Goal: Obtain resource: Download file/media

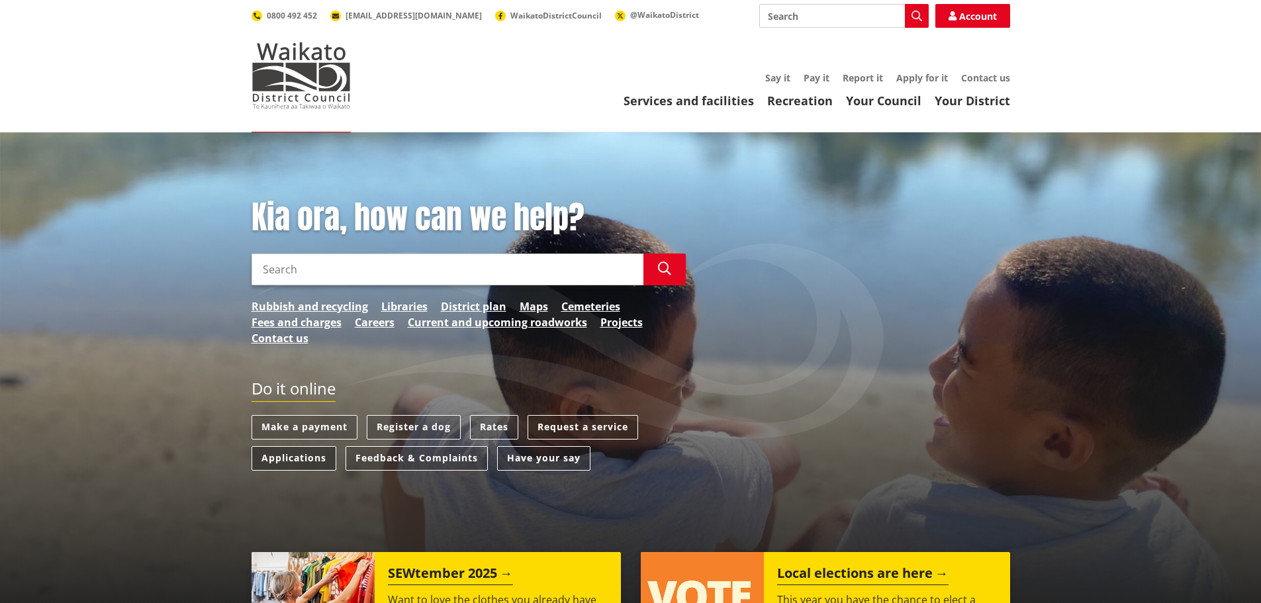
click at [270, 454] on link "Applications" at bounding box center [294, 458] width 85 height 25
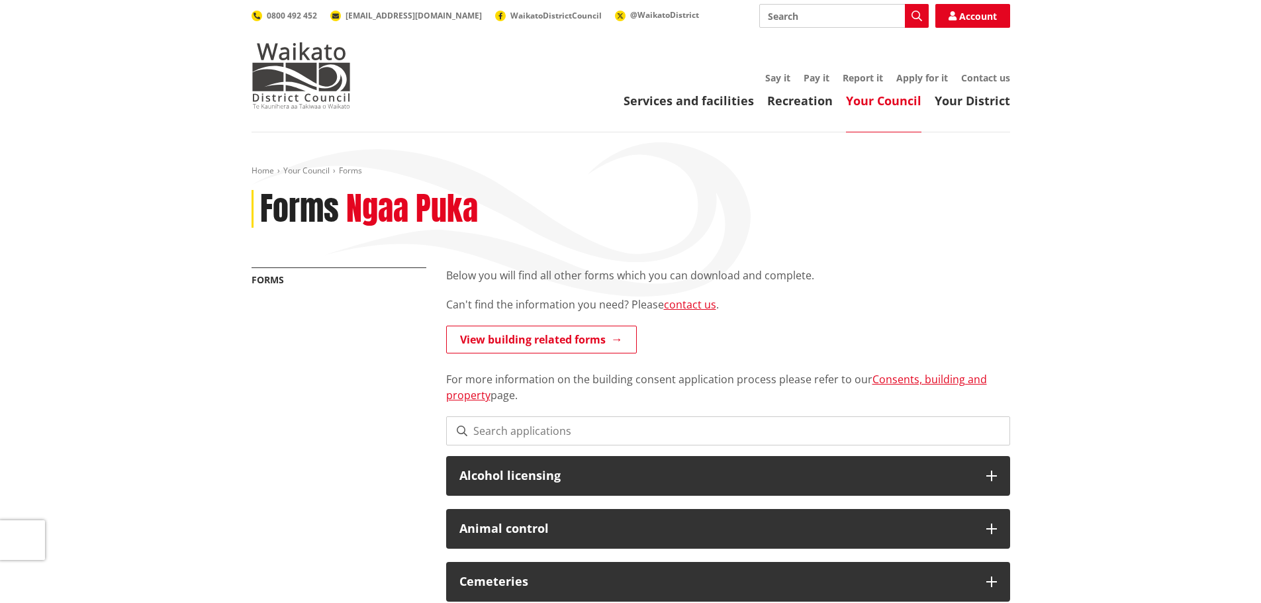
scroll to position [331, 0]
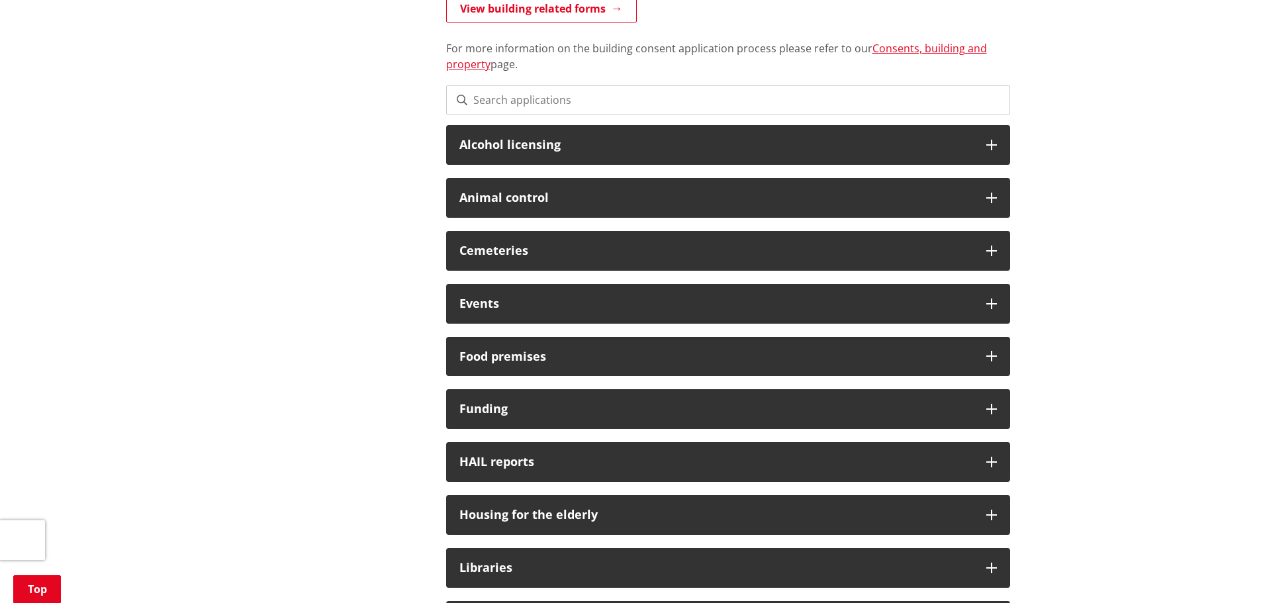
drag, startPoint x: 243, startPoint y: 1, endPoint x: 248, endPoint y: 94, distance: 93.5
click at [231, 97] on div "Home Your Council Forms Forms Ngaa Puka More from this section Forms Below you …" at bounding box center [630, 511] width 1261 height 1420
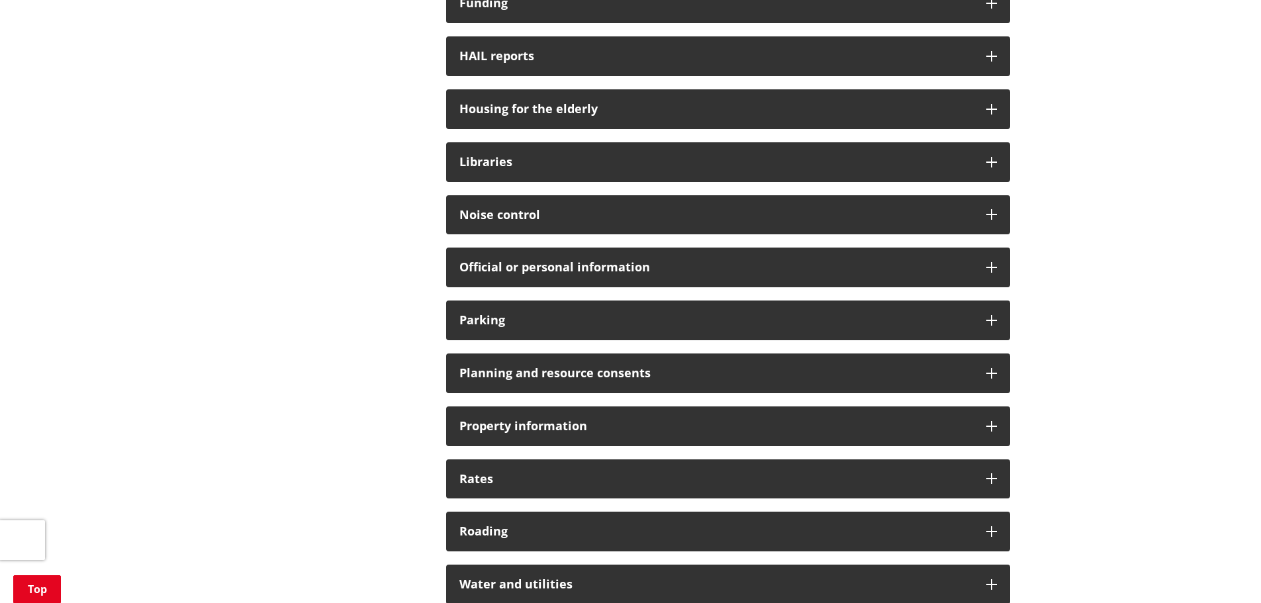
scroll to position [927, 0]
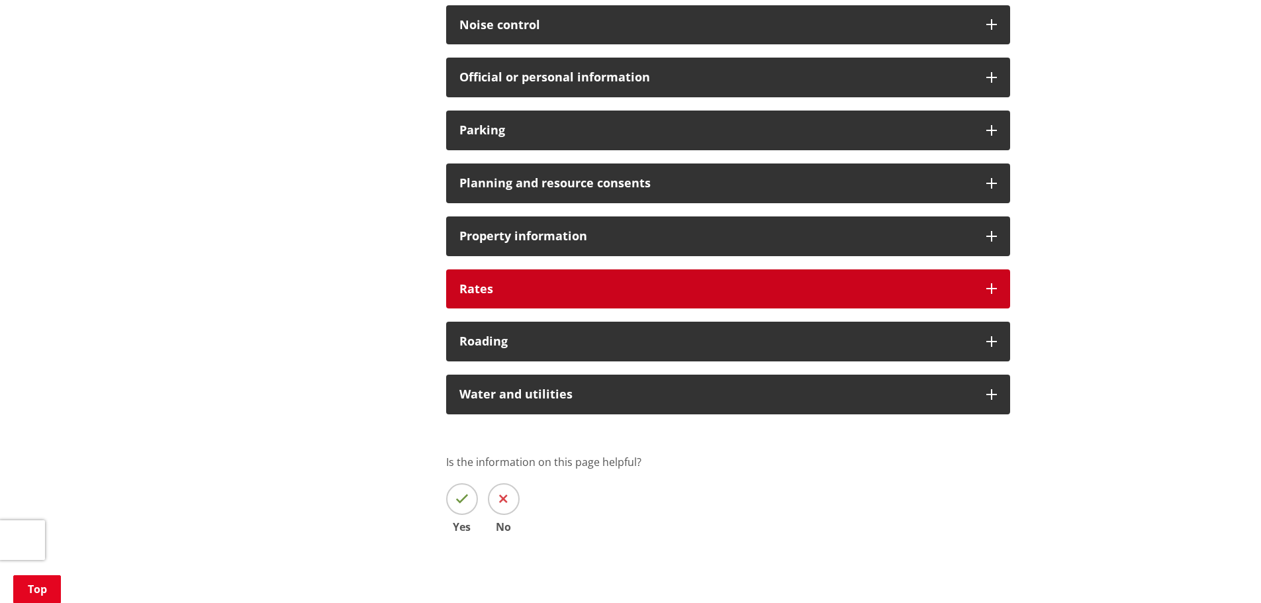
click at [550, 293] on h3 "Rates" at bounding box center [717, 289] width 514 height 13
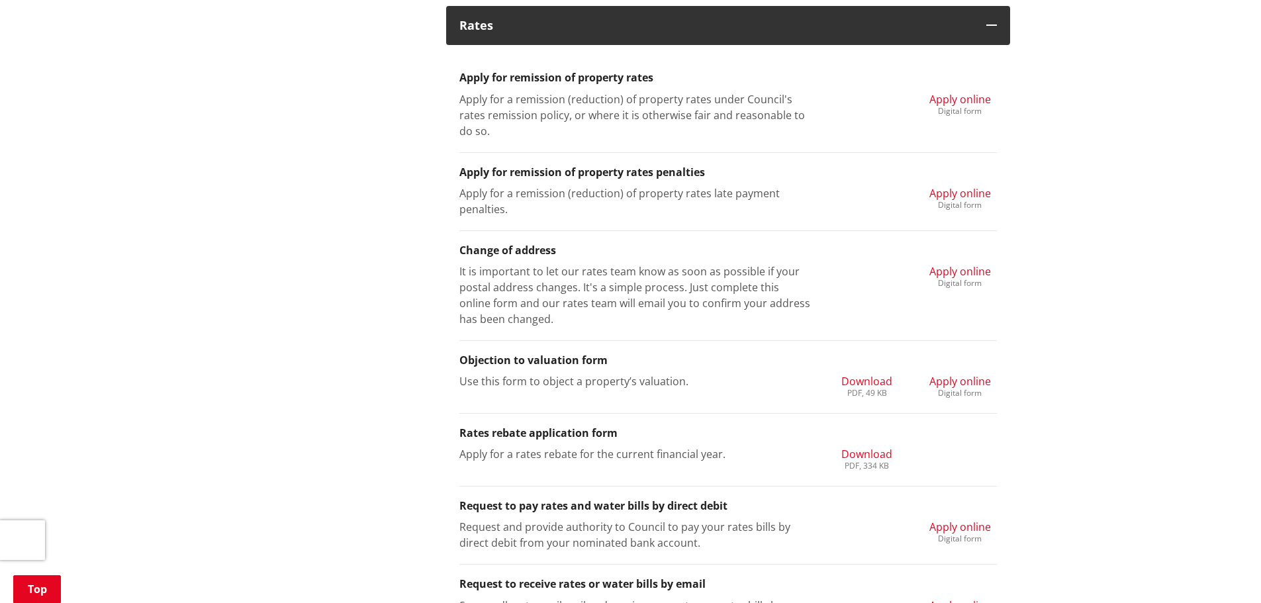
scroll to position [1324, 0]
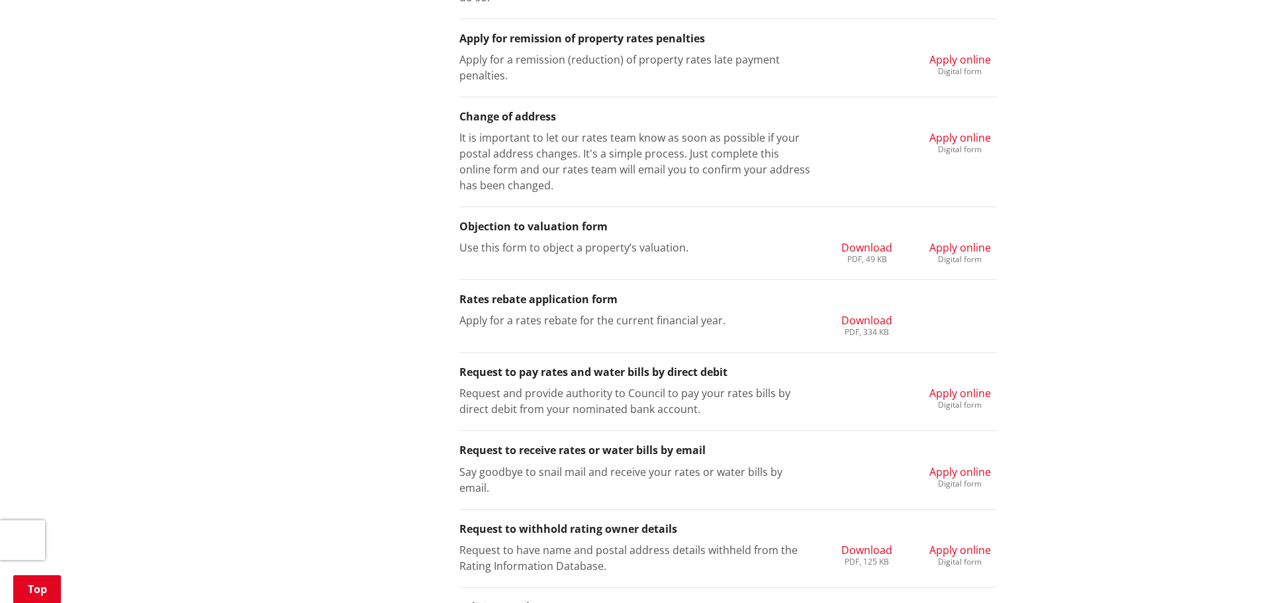
click at [867, 322] on span "Download" at bounding box center [867, 320] width 51 height 15
